Goal: Navigation & Orientation: Find specific page/section

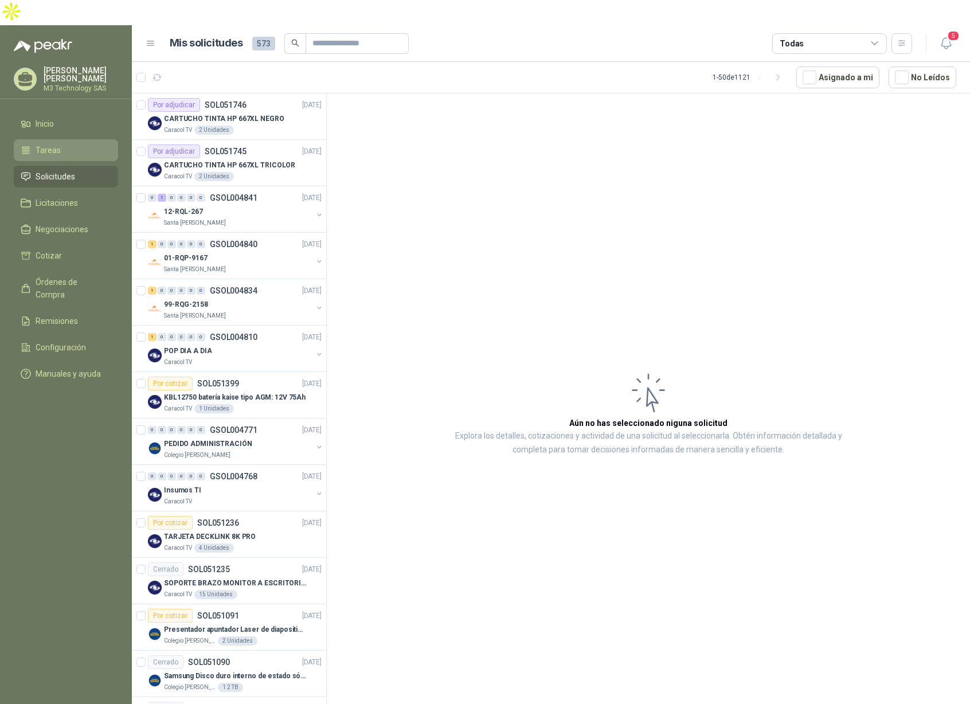
click at [50, 144] on span "Tareas" at bounding box center [48, 150] width 25 height 13
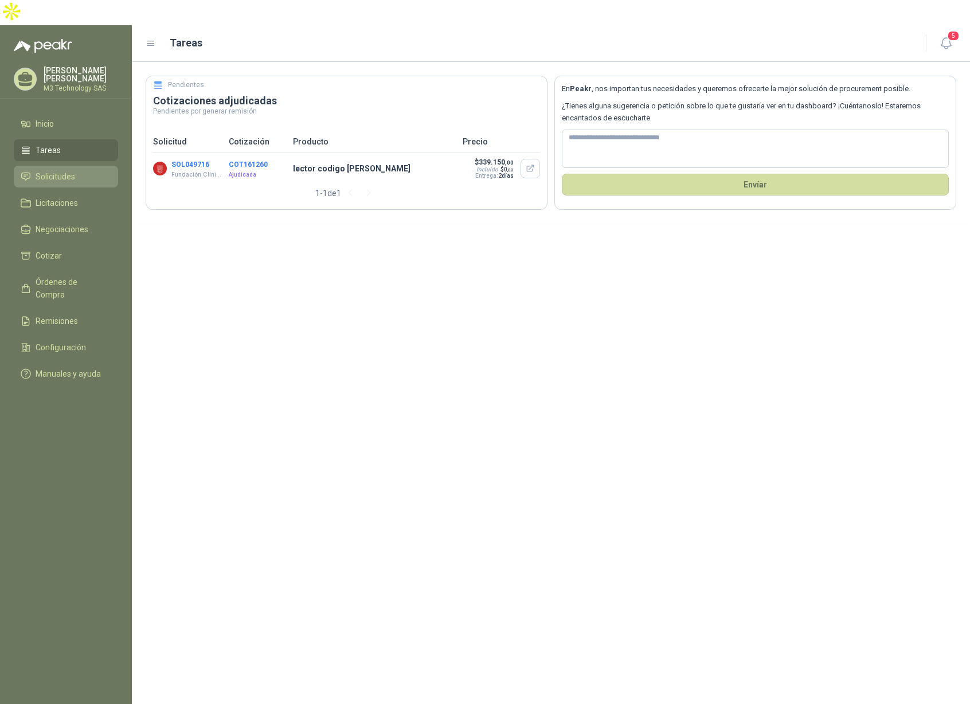
click at [50, 170] on span "Solicitudes" at bounding box center [56, 176] width 40 height 13
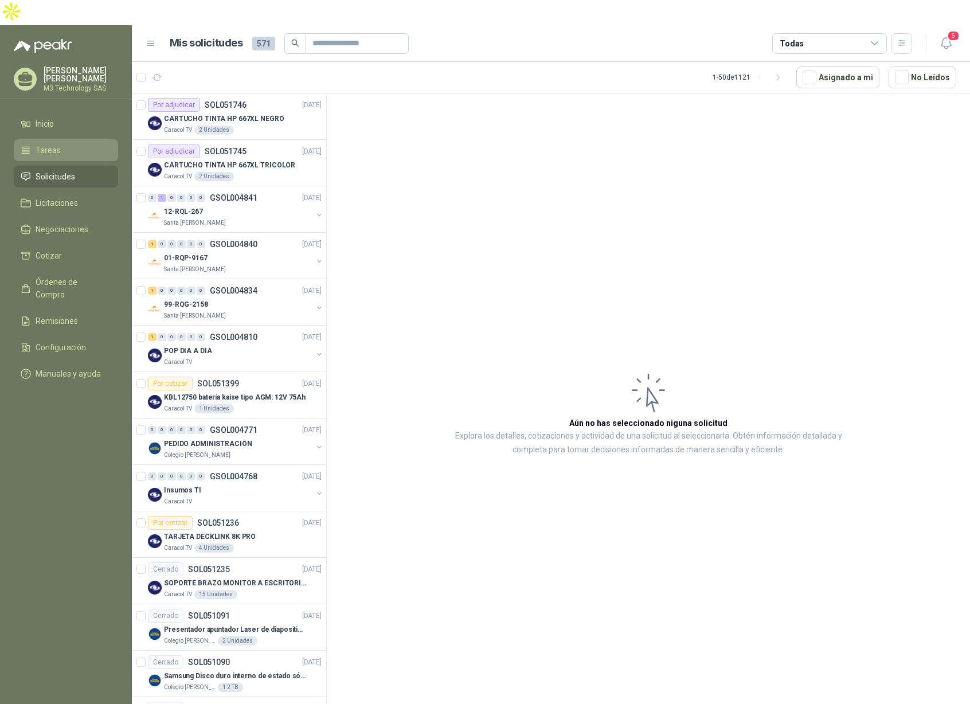
click at [53, 144] on span "Tareas" at bounding box center [48, 150] width 25 height 13
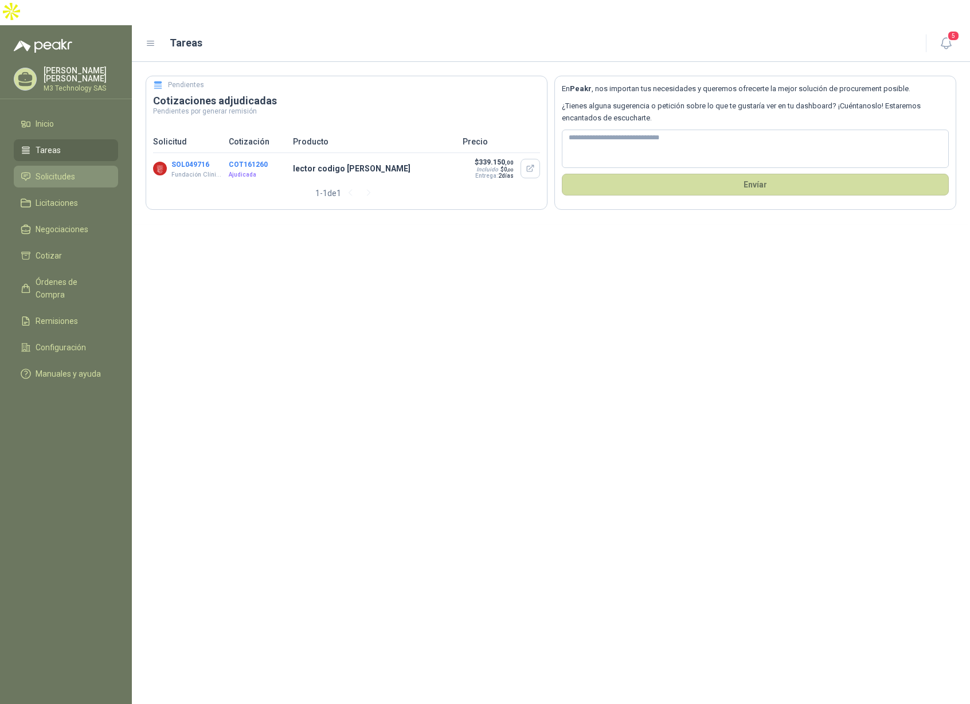
click at [61, 170] on span "Solicitudes" at bounding box center [56, 176] width 40 height 13
